Goal: Find contact information: Find contact information

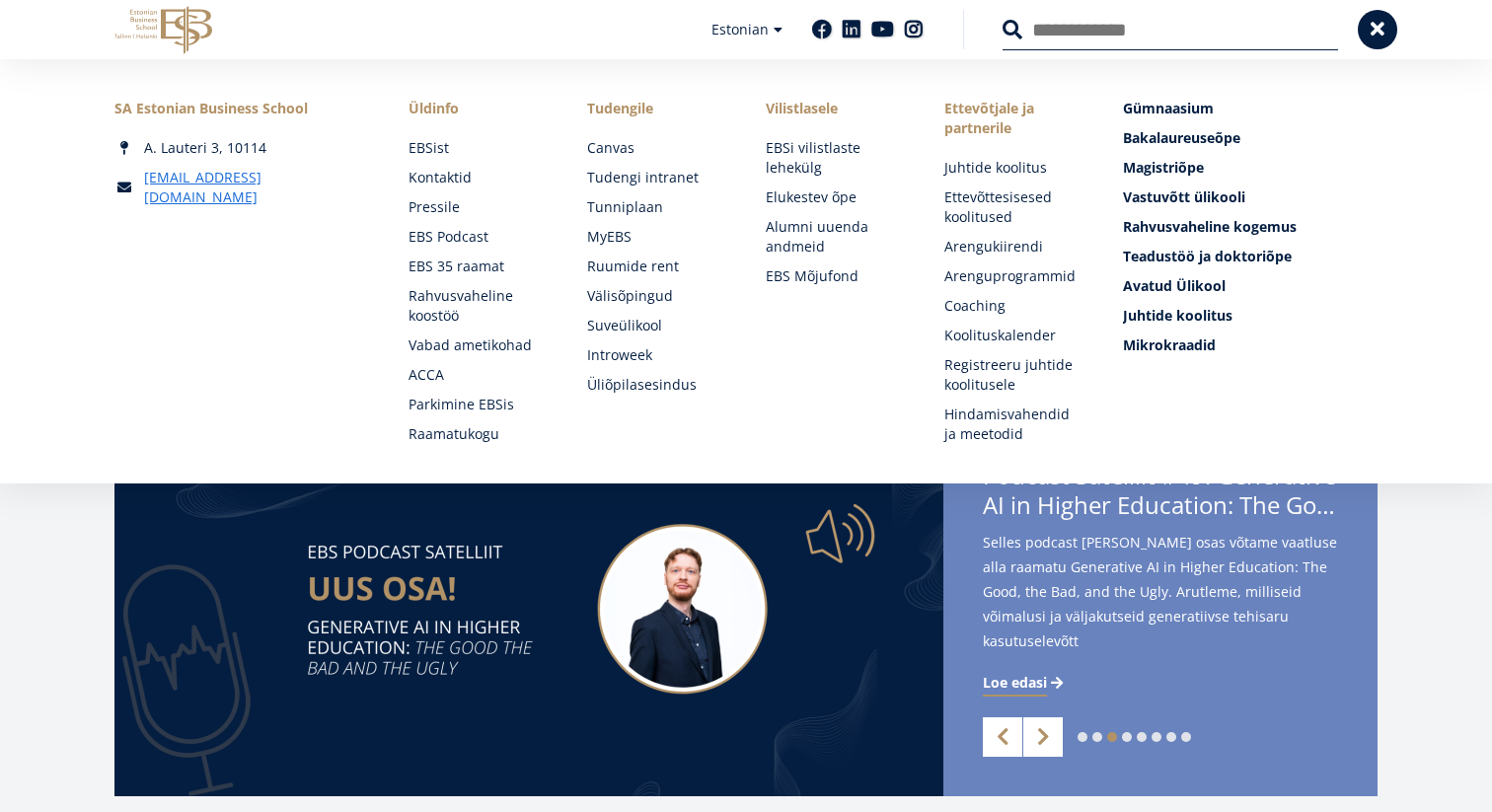
scroll to position [288, 0]
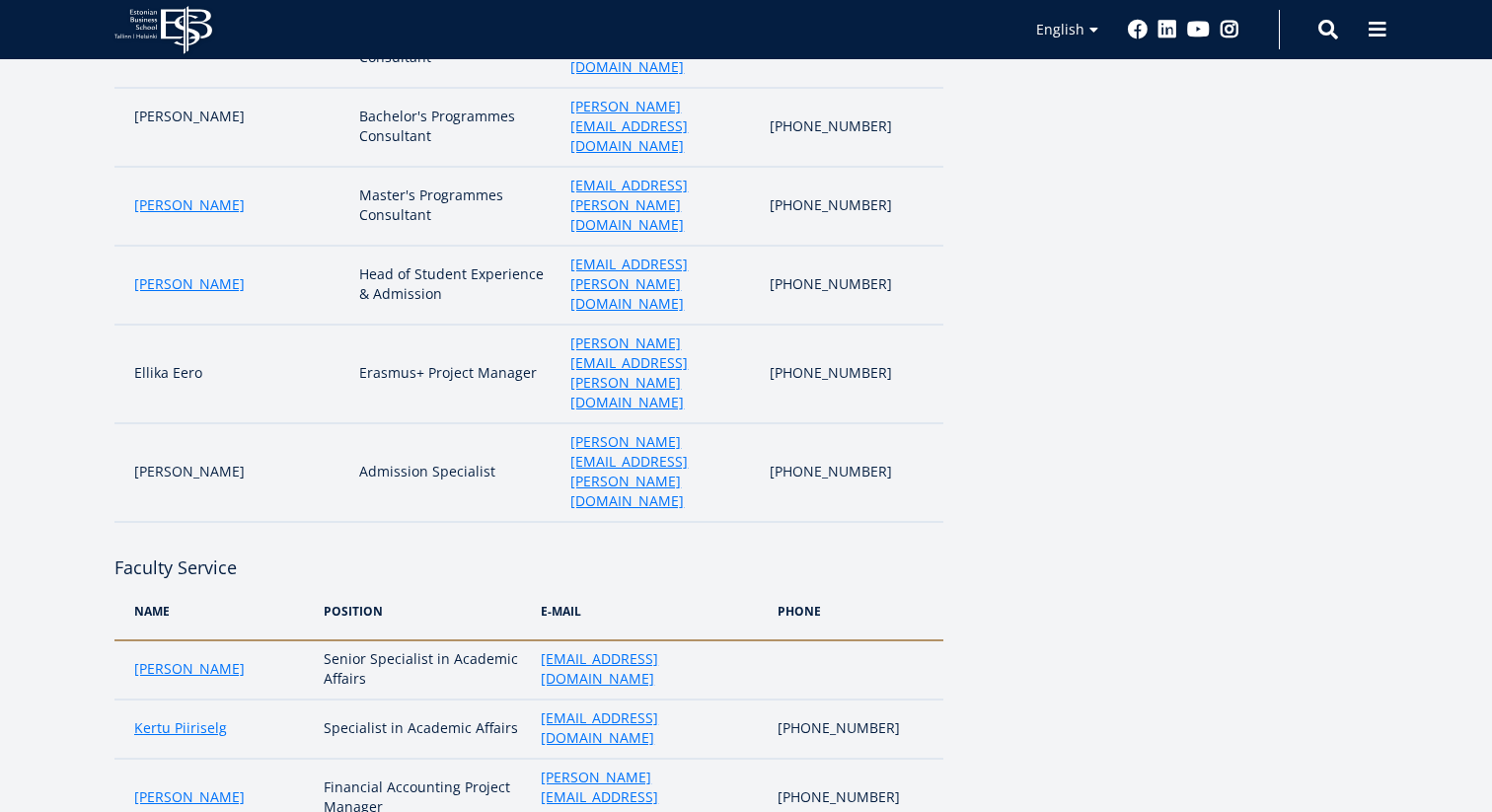
scroll to position [664, 0]
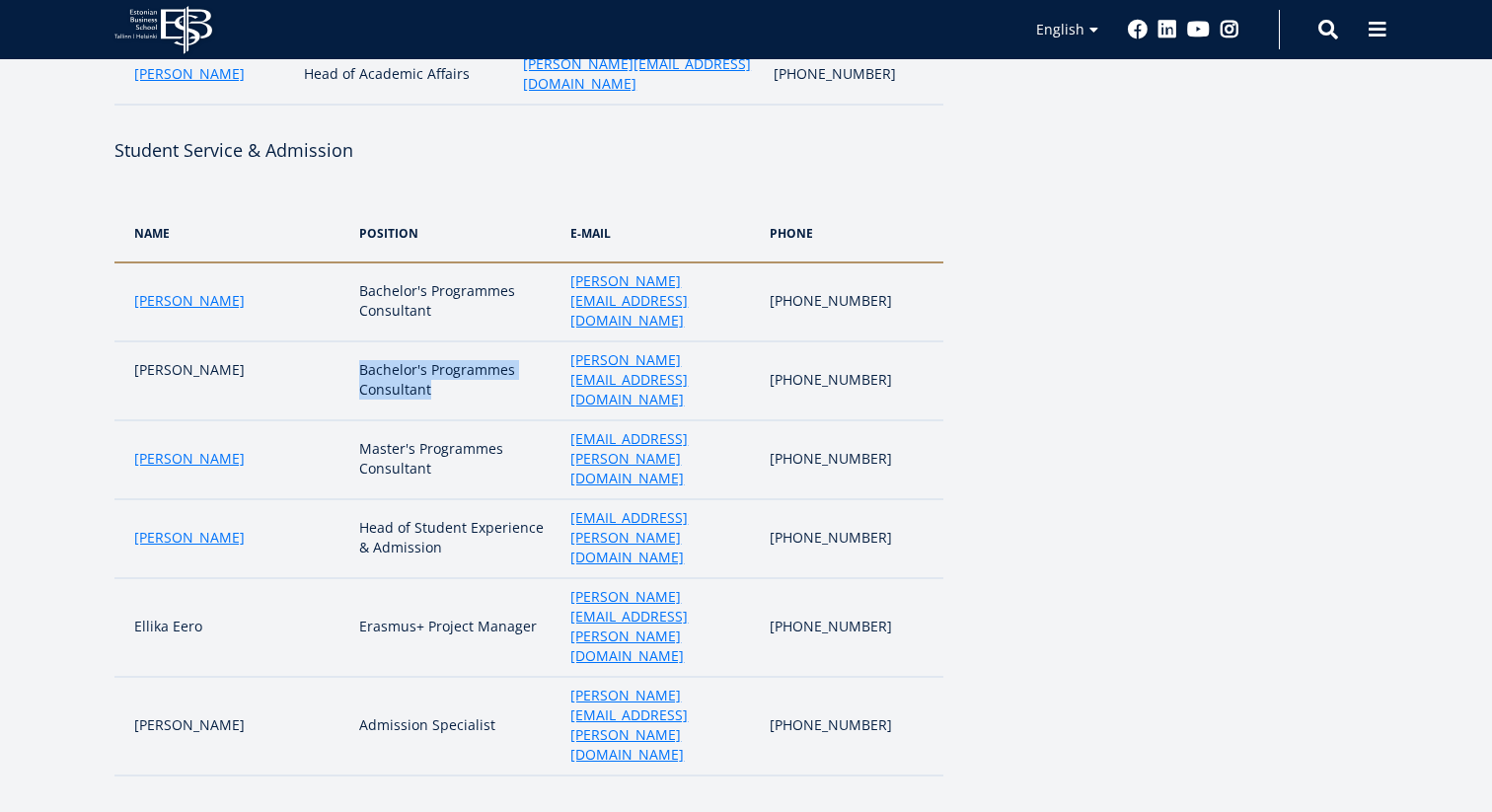
drag, startPoint x: 408, startPoint y: 324, endPoint x: 322, endPoint y: 307, distance: 87.7
click at [349, 342] on td "Bachelor's Programmes Consultant" at bounding box center [454, 381] width 211 height 79
copy td "Bachelor's Programmes Consultant"
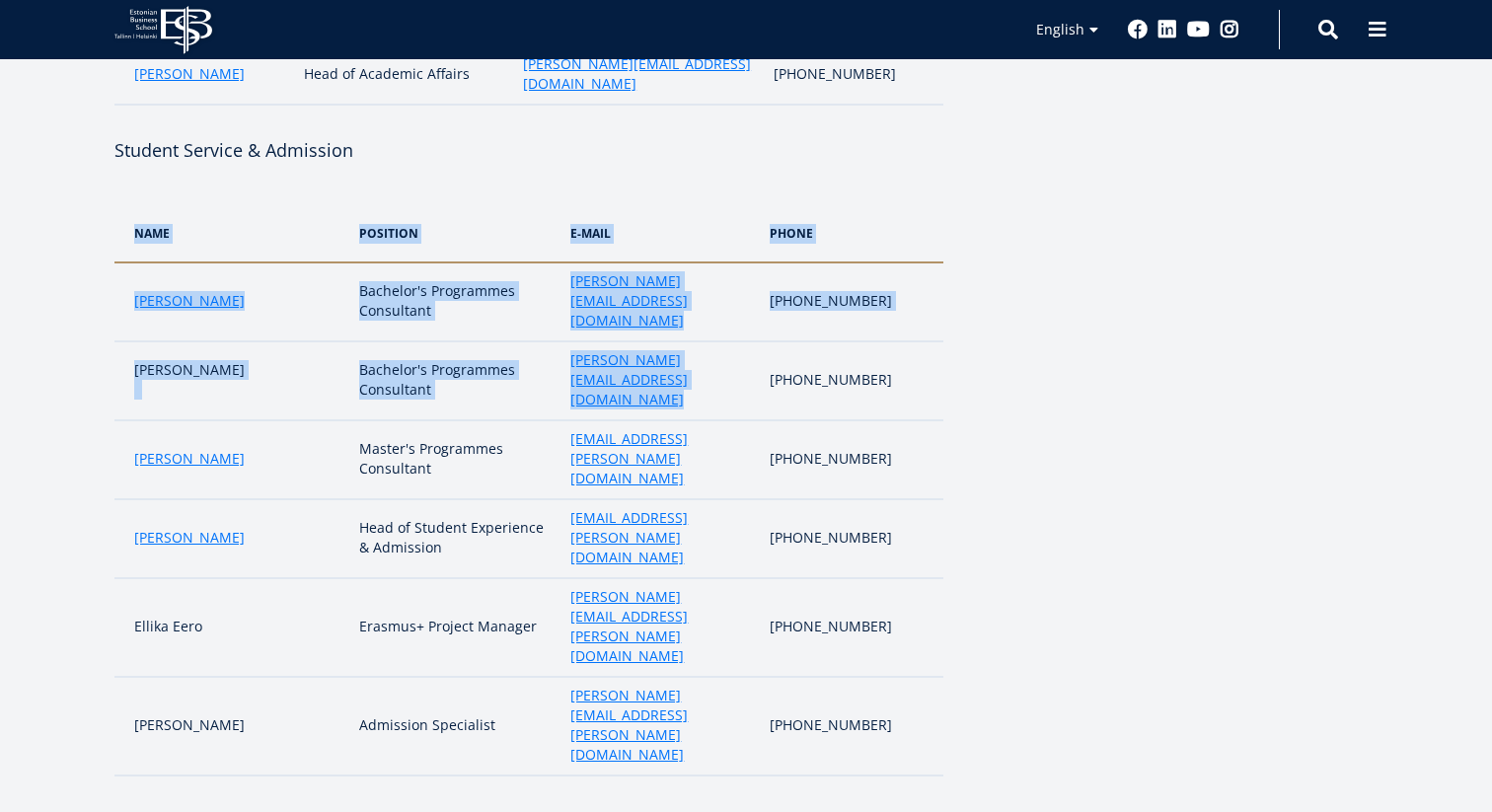
drag, startPoint x: 819, startPoint y: 313, endPoint x: 944, endPoint y: 312, distance: 125.0
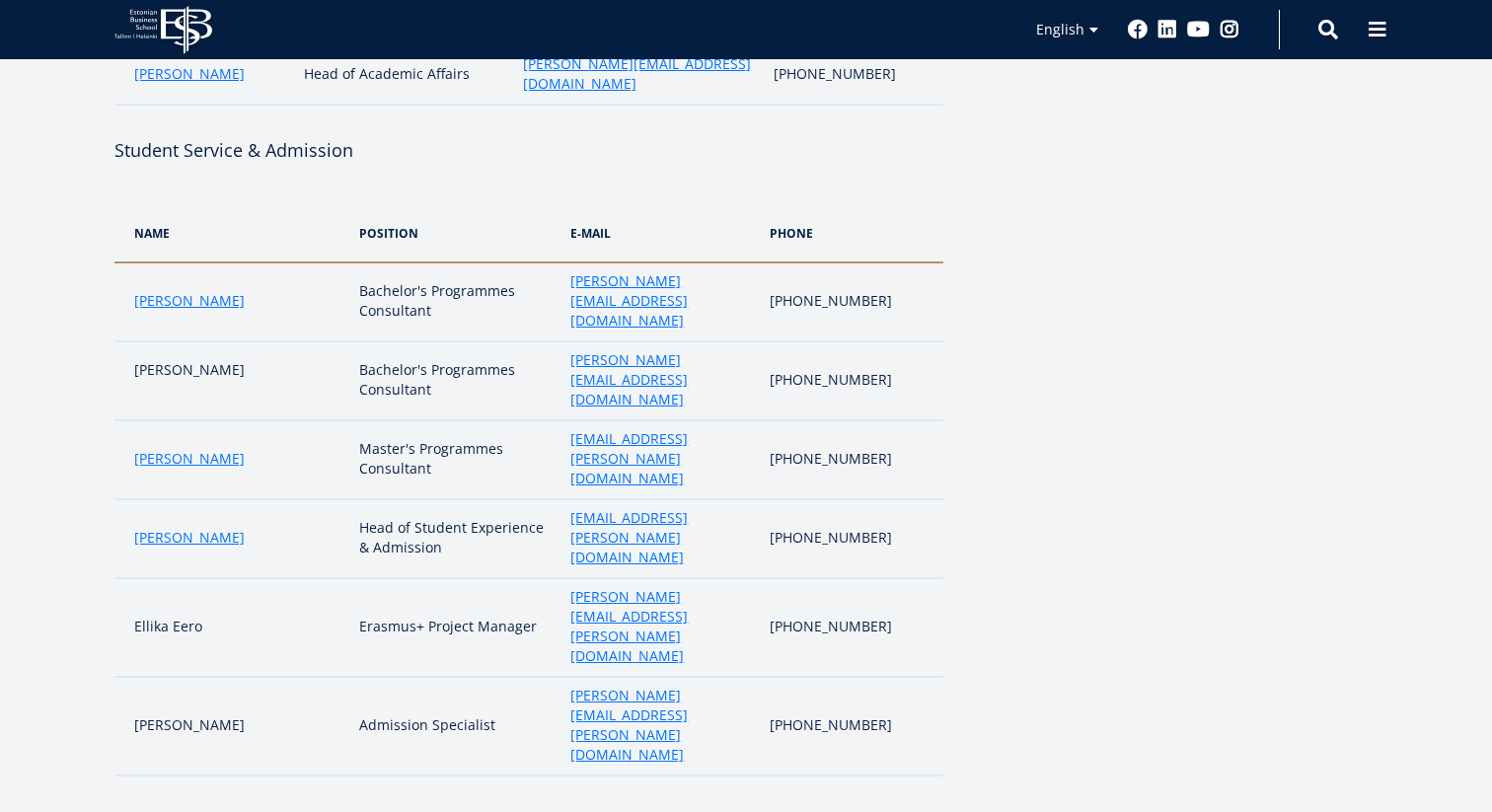
scroll to position [685, 0]
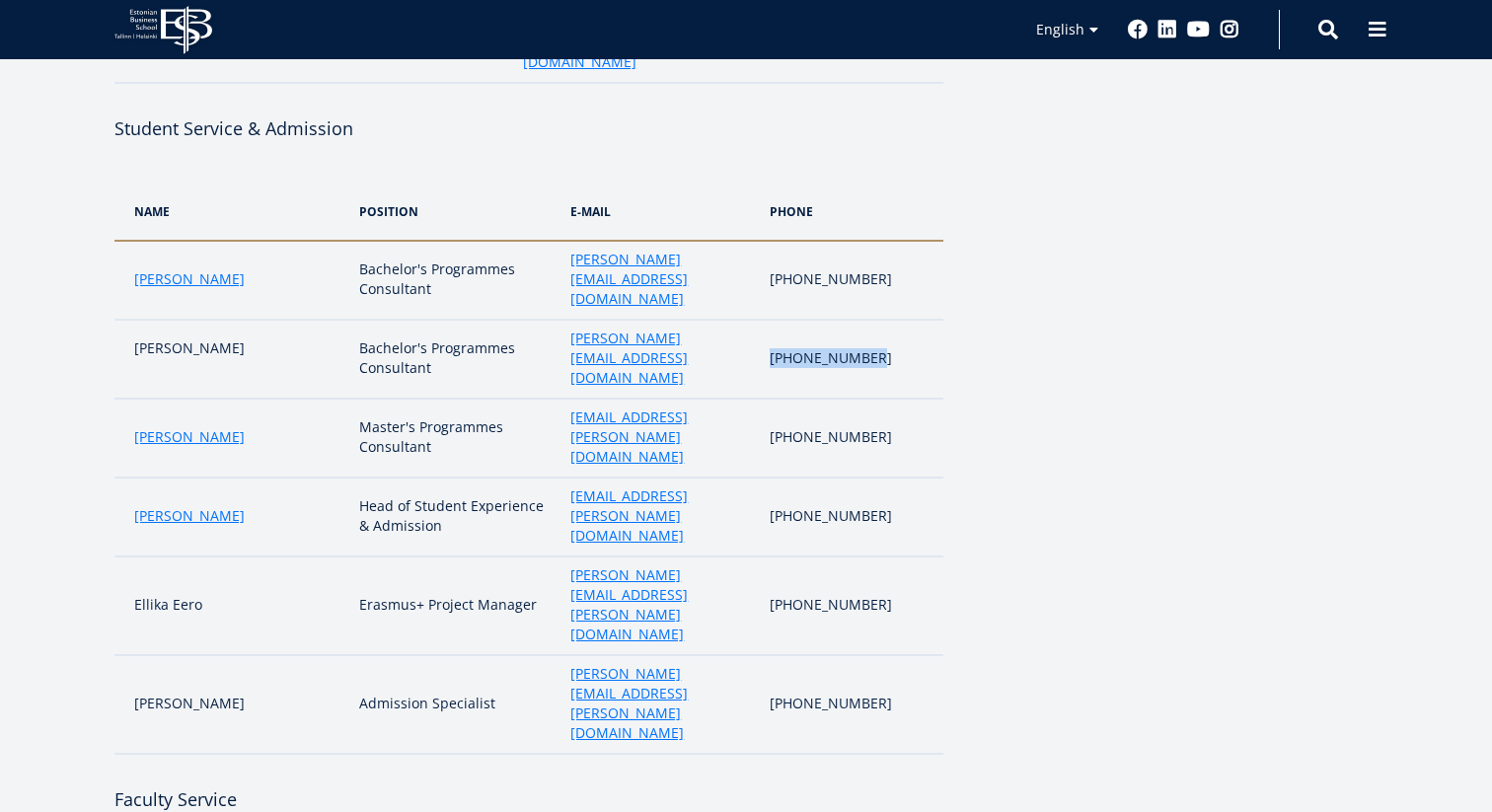
drag, startPoint x: 911, startPoint y: 289, endPoint x: 821, endPoint y: 293, distance: 90.1
click at [821, 320] on td "[PHONE_NUMBER]" at bounding box center [851, 359] width 183 height 79
click at [851, 320] on td "[PHONE_NUMBER]" at bounding box center [851, 359] width 183 height 79
drag, startPoint x: 821, startPoint y: 290, endPoint x: 924, endPoint y: 297, distance: 103.2
click at [924, 320] on td "[PHONE_NUMBER]" at bounding box center [851, 359] width 183 height 79
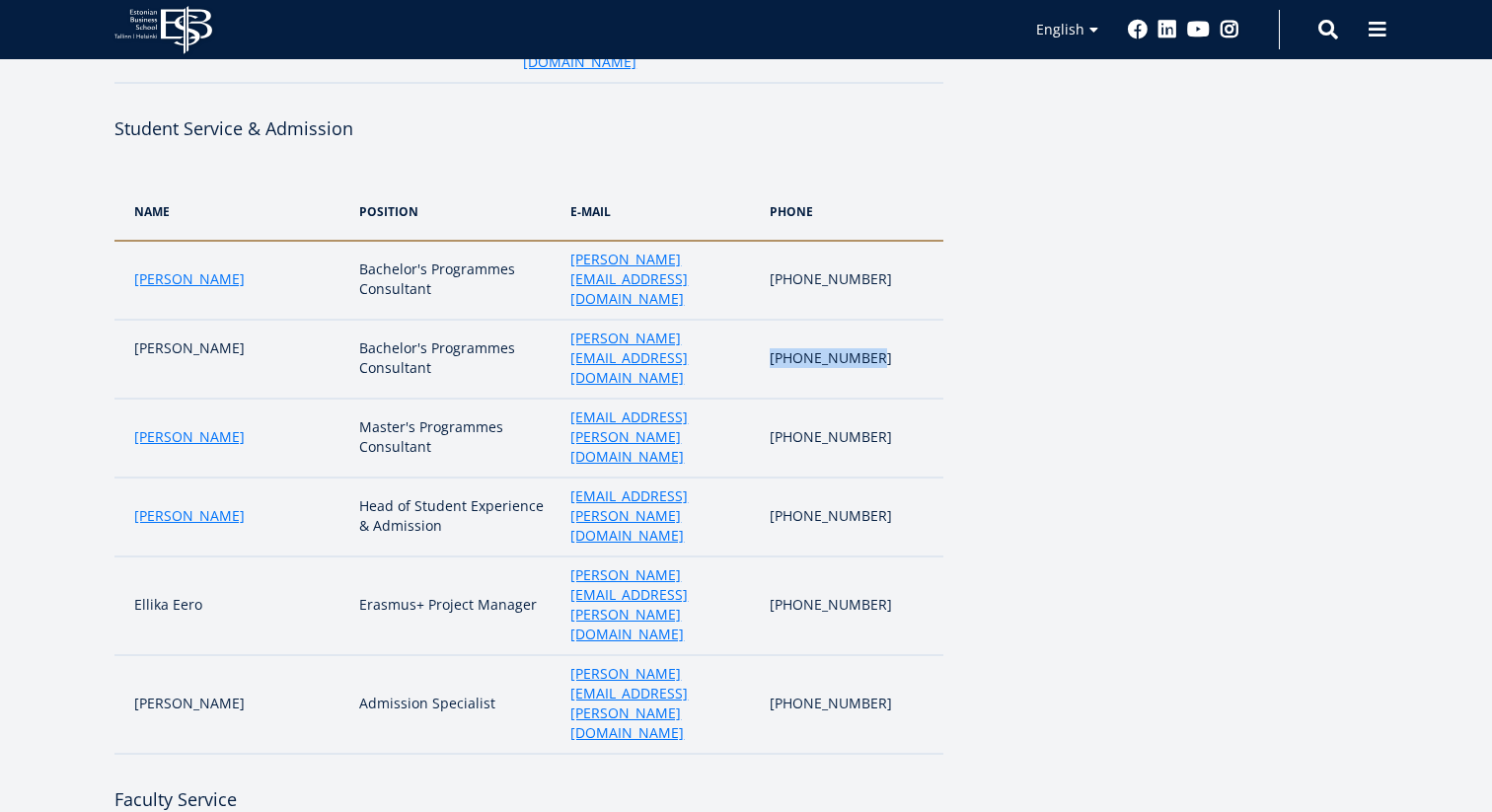
click at [924, 320] on td "[PHONE_NUMBER]" at bounding box center [851, 359] width 183 height 79
click at [209, 269] on link "[PERSON_NAME]" at bounding box center [189, 279] width 111 height 20
click at [200, 320] on td "[PERSON_NAME]" at bounding box center [232, 359] width 235 height 79
click at [403, 320] on td "Bachelor's Programmes Consultant" at bounding box center [454, 359] width 211 height 79
click at [393, 320] on td "Bachelor's Programmes Consultant" at bounding box center [454, 359] width 211 height 79
